Goal: Information Seeking & Learning: Understand process/instructions

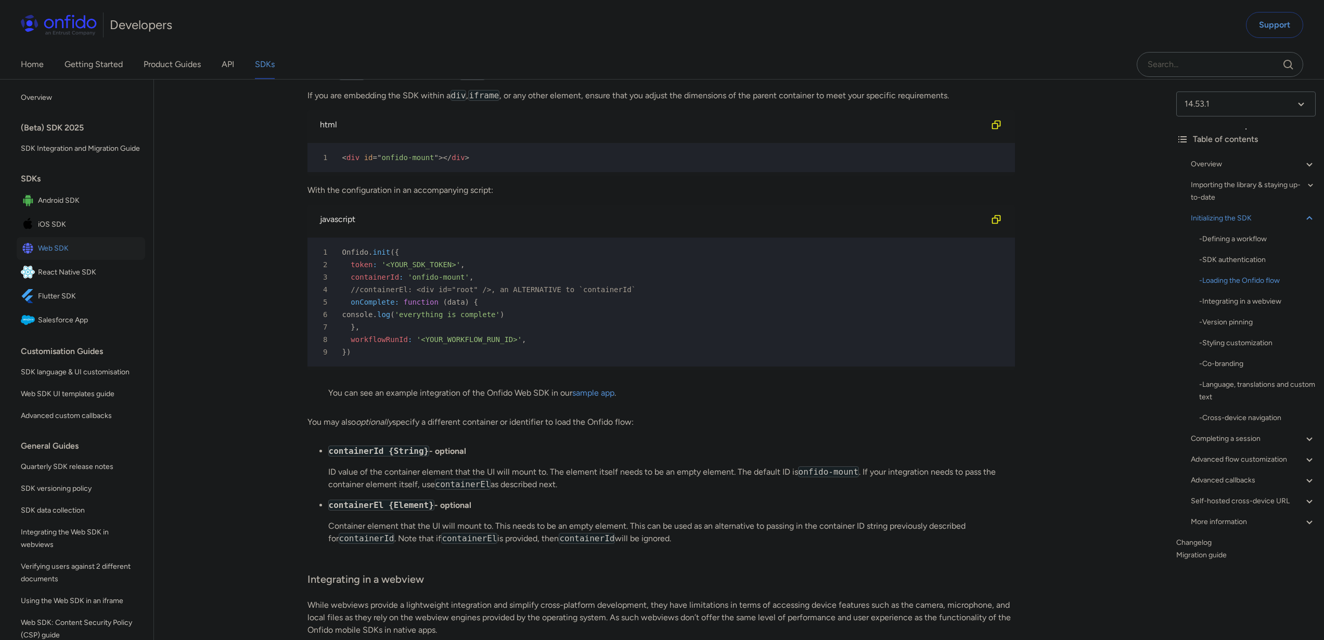
scroll to position [2446, 0]
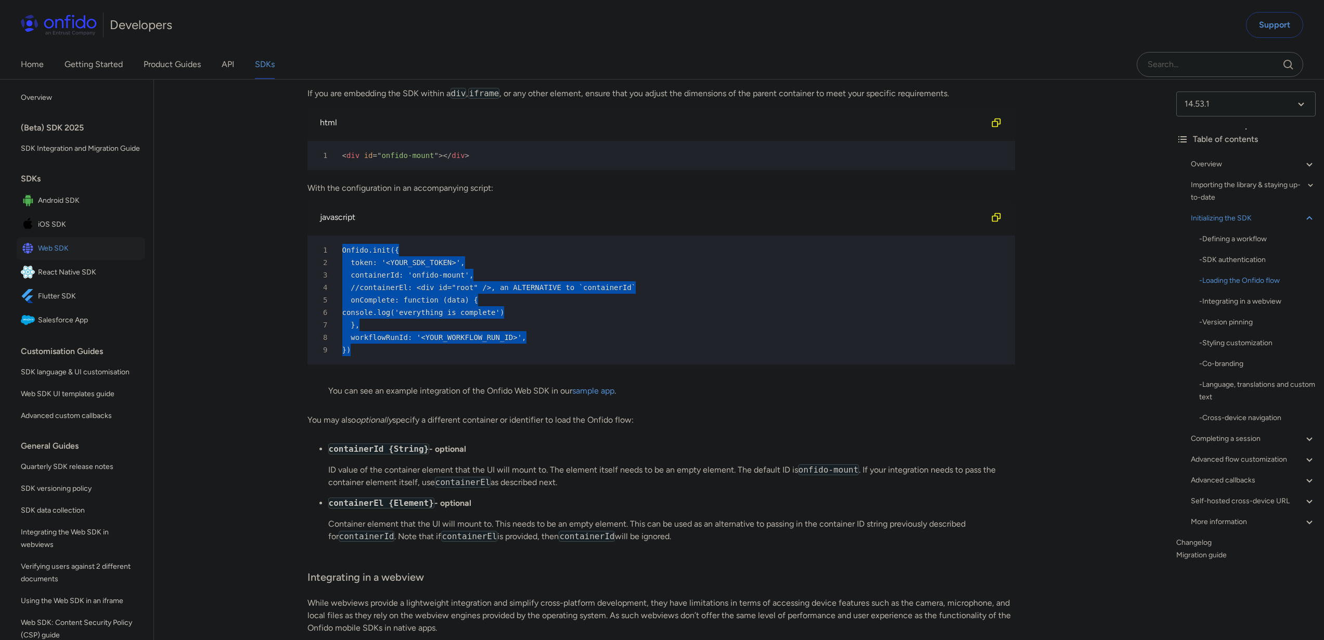
drag, startPoint x: 359, startPoint y: 390, endPoint x: 335, endPoint y: 292, distance: 101.4
click at [335, 292] on pre "1 Onfido . init ( { 2 token : '<YOUR_SDK_TOKEN>' , 3 containerId : 'onfido-moun…" at bounding box center [661, 300] width 708 height 129
click at [498, 306] on div "5 onComplete : function ( data ) {" at bounding box center [656, 300] width 689 height 12
drag, startPoint x: 427, startPoint y: 388, endPoint x: 316, endPoint y: 308, distance: 136.7
click at [316, 308] on pre "1 Onfido . init ( { 2 token : '<YOUR_SDK_TOKEN>' , 3 containerId : 'onfido-moun…" at bounding box center [661, 300] width 708 height 129
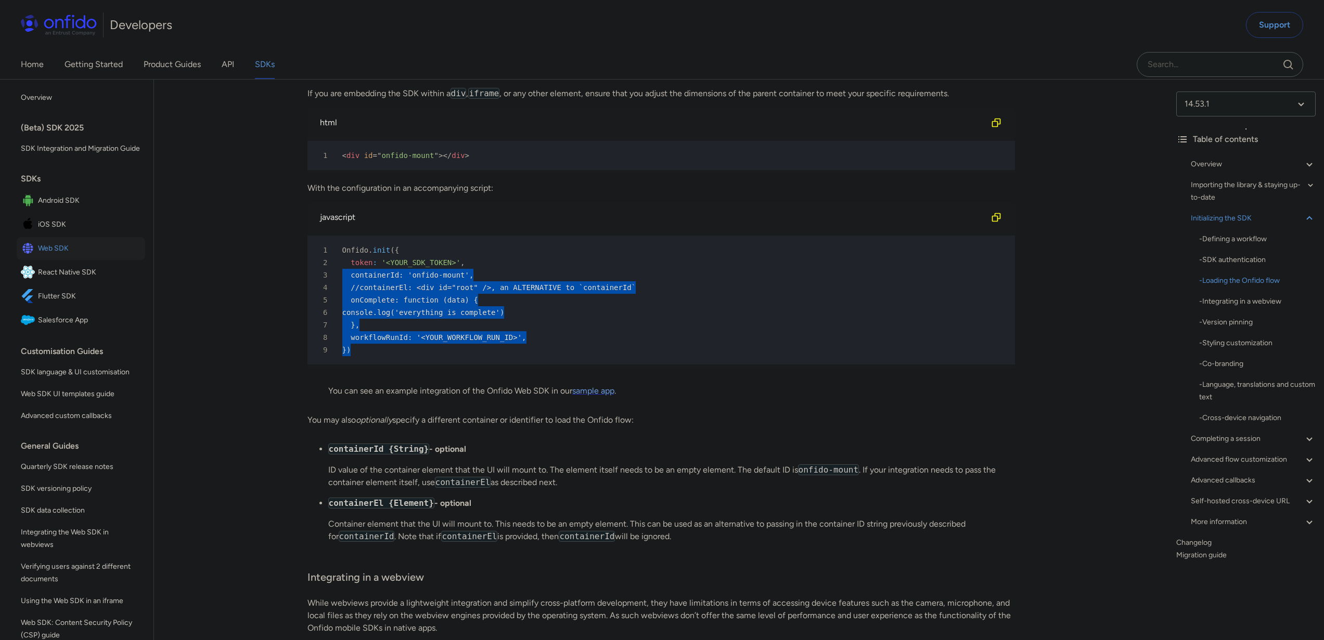
click at [593, 396] on link "sample app" at bounding box center [593, 391] width 42 height 10
